Goal: Find specific page/section: Find specific page/section

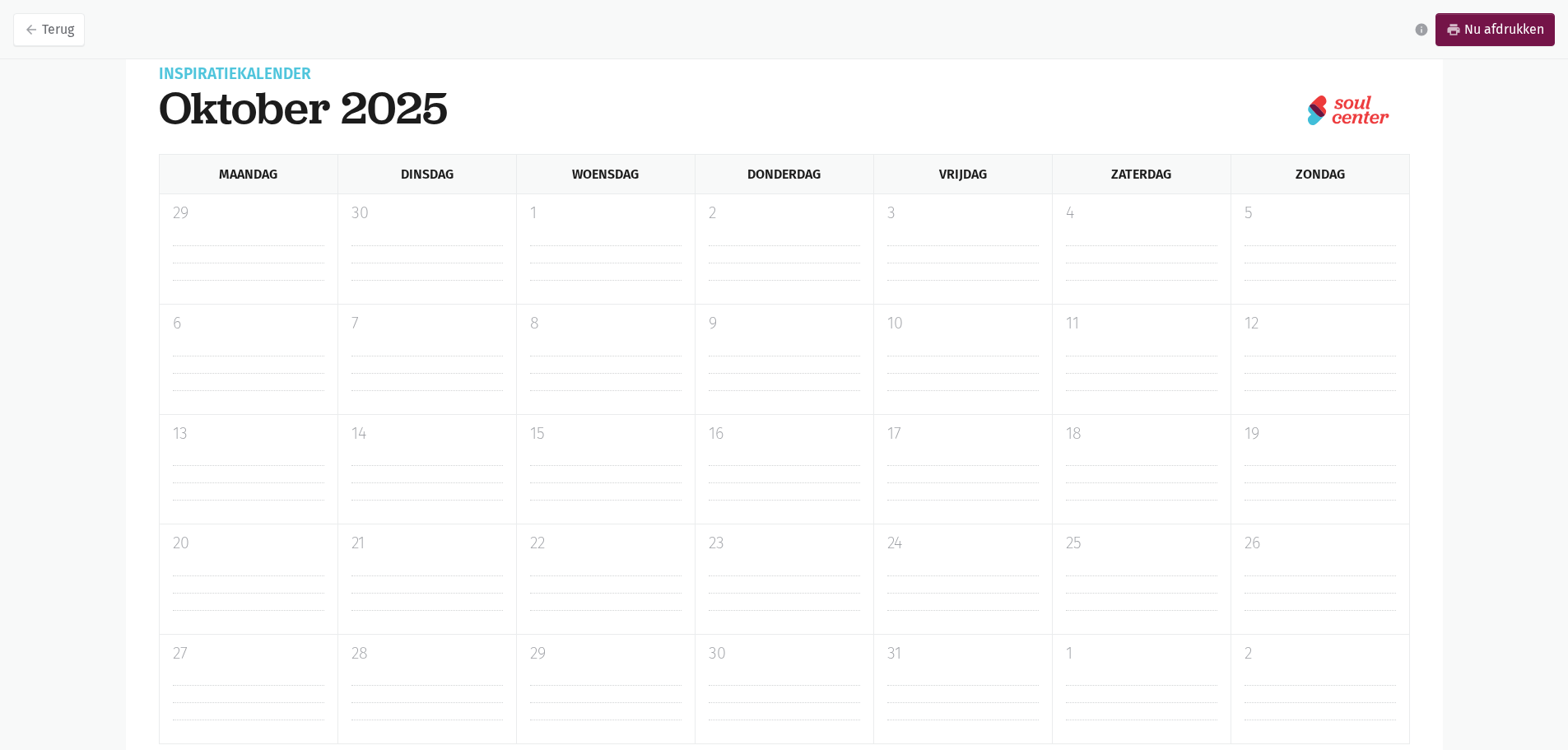
scroll to position [265, 0]
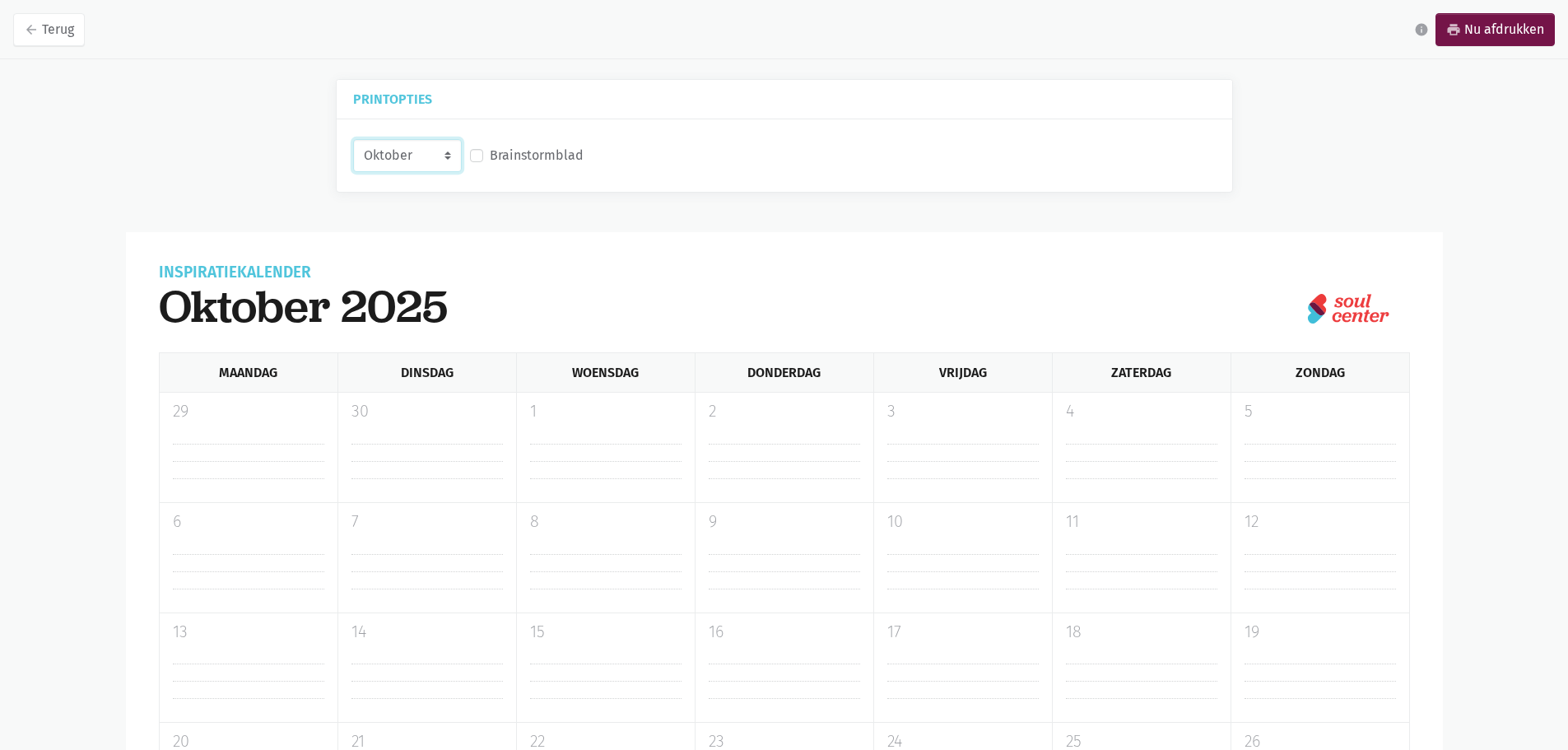
click at [414, 154] on select "Oktober November December Januari 2026" at bounding box center [407, 155] width 109 height 33
select select "12-2025"
click at [353, 139] on select "Oktober November December Januari 2026" at bounding box center [407, 155] width 109 height 33
click at [440, 163] on select "Oktober November December Januari 2026" at bounding box center [407, 155] width 109 height 33
click at [830, 153] on div "Oktober November December Januari 2026 Brainstormblad" at bounding box center [784, 156] width 871 height 40
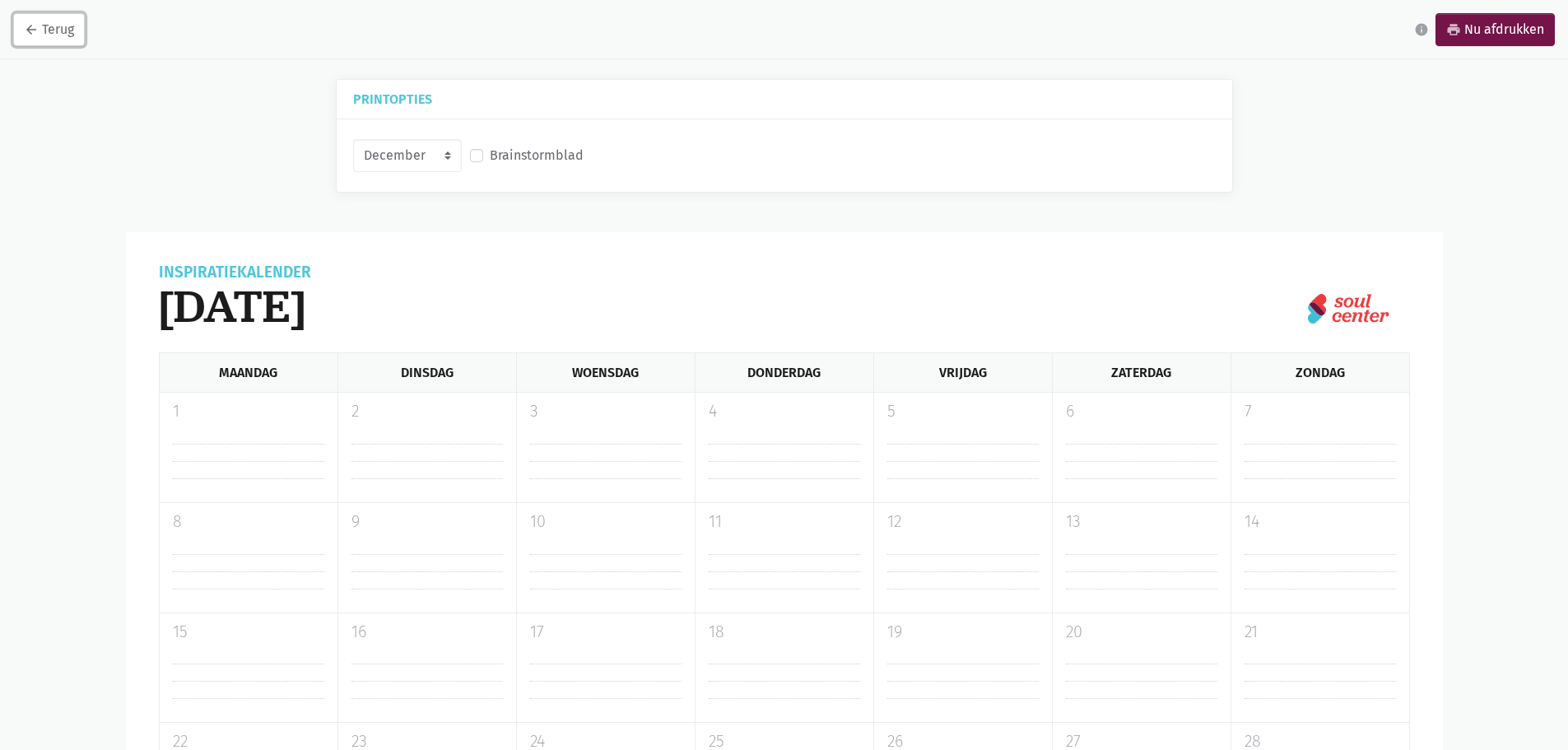
click at [53, 42] on link "arrow_back Terug" at bounding box center [49, 29] width 72 height 33
drag, startPoint x: 801, startPoint y: 332, endPoint x: 577, endPoint y: 430, distance: 244.5
click at [559, 376] on div "Woensdag" at bounding box center [606, 372] width 179 height 39
click at [579, 451] on hr at bounding box center [605, 453] width 151 height 18
click at [579, 453] on hr at bounding box center [605, 453] width 151 height 18
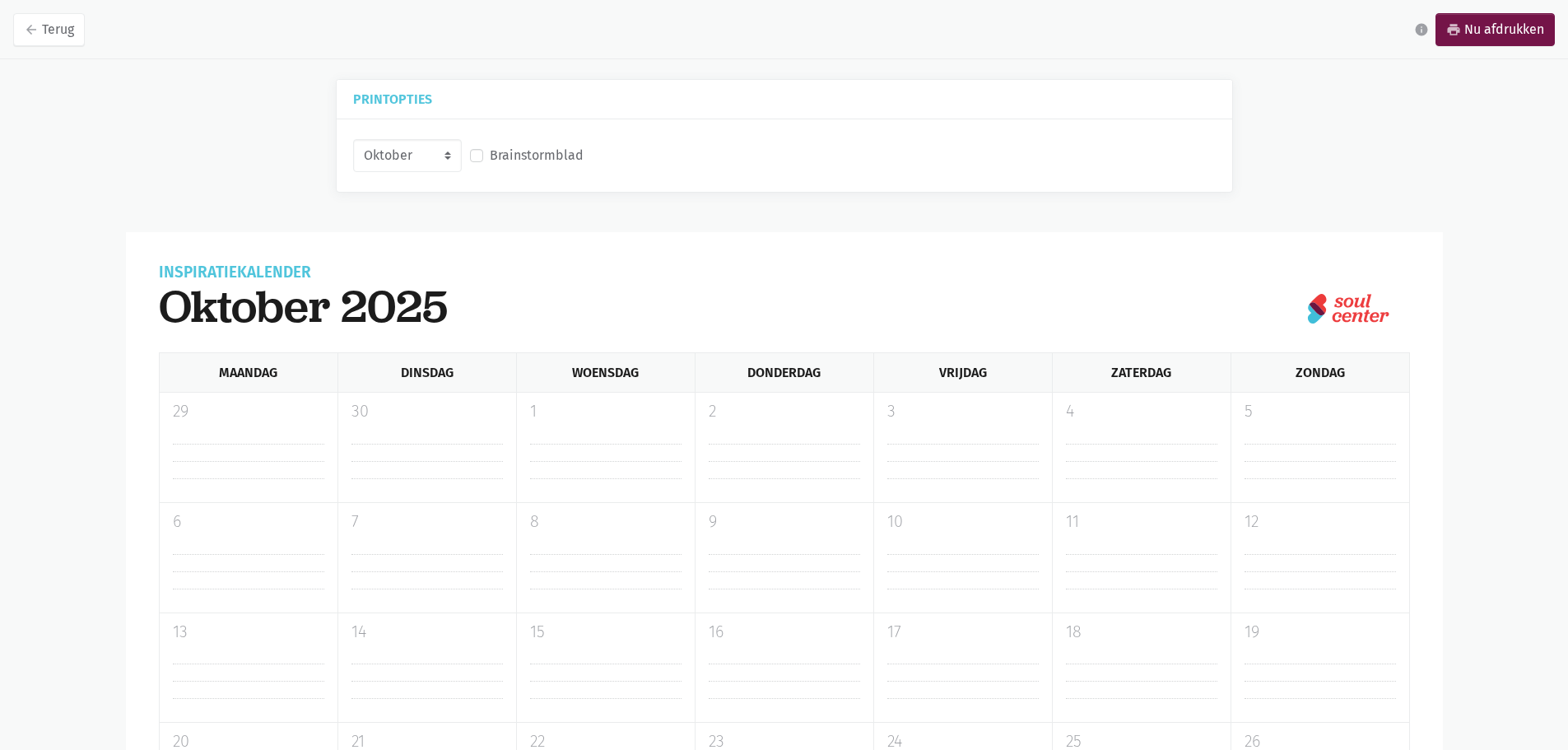
click at [579, 454] on hr at bounding box center [605, 453] width 151 height 18
click at [579, 450] on hr at bounding box center [605, 453] width 151 height 18
click at [55, 18] on link "arrow_back Terug" at bounding box center [49, 29] width 72 height 33
